Goal: Task Accomplishment & Management: Manage account settings

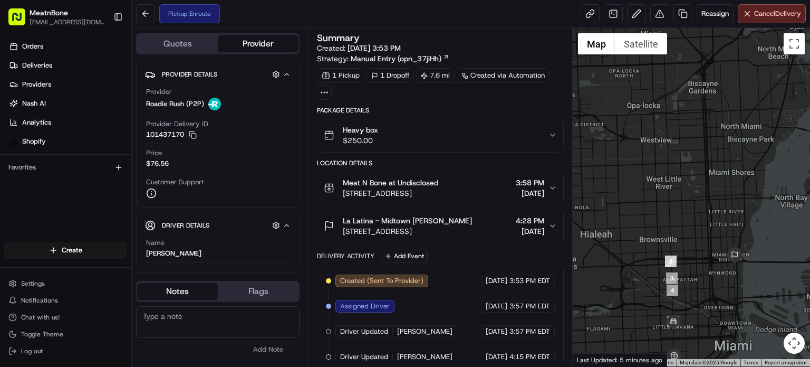
scroll to position [34, 0]
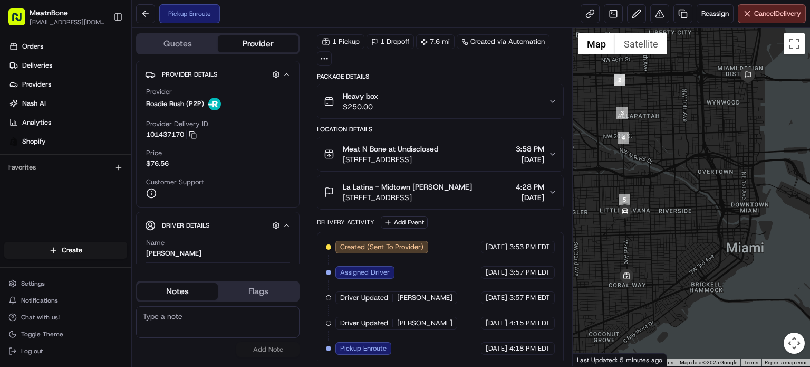
drag, startPoint x: 632, startPoint y: 292, endPoint x: 650, endPoint y: 257, distance: 38.7
click at [650, 257] on div at bounding box center [691, 197] width 237 height 338
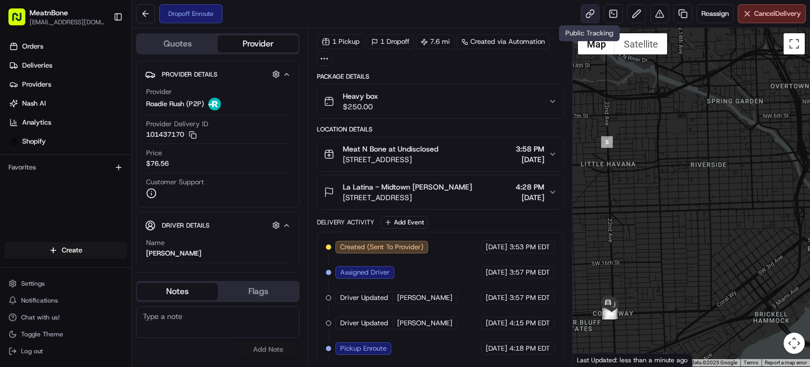
click at [586, 17] on link at bounding box center [590, 13] width 19 height 19
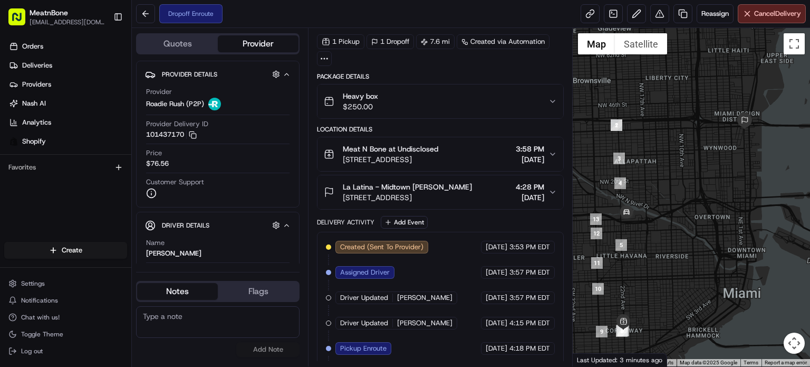
drag, startPoint x: 740, startPoint y: 79, endPoint x: 716, endPoint y: 187, distance: 110.7
click at [716, 187] on div at bounding box center [691, 197] width 237 height 338
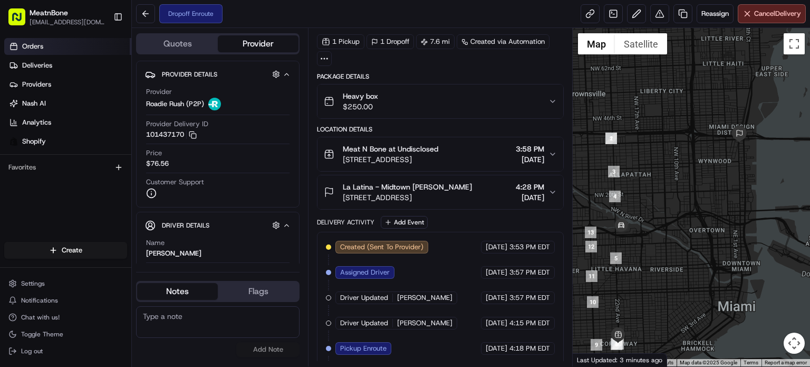
click at [74, 47] on link "Orders" at bounding box center [67, 46] width 127 height 17
